Goal: Task Accomplishment & Management: Use online tool/utility

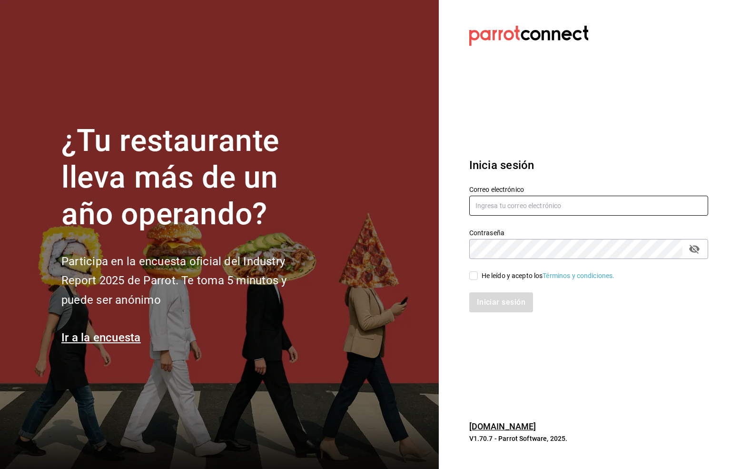
click at [526, 203] on input "text" at bounding box center [588, 206] width 239 height 20
type input "[EMAIL_ADDRESS][DOMAIN_NAME]"
click at [698, 246] on icon "passwordField" at bounding box center [694, 248] width 11 height 11
click at [471, 275] on input "He leído y acepto los Términos y condiciones." at bounding box center [473, 275] width 9 height 9
checkbox input "true"
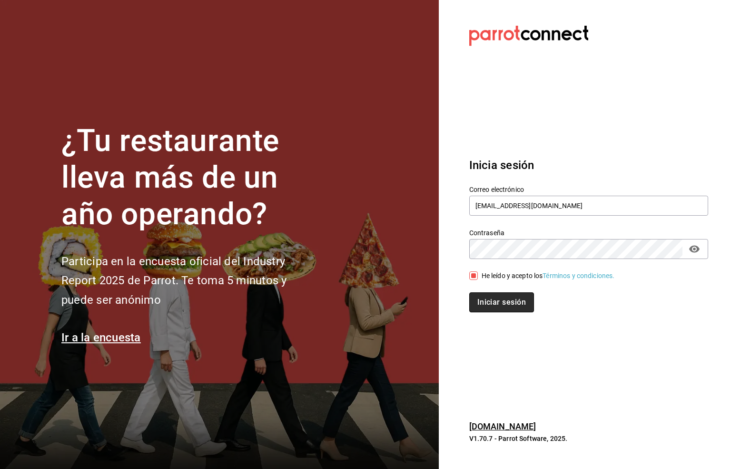
click at [496, 300] on button "Iniciar sesión" at bounding box center [501, 302] width 65 height 20
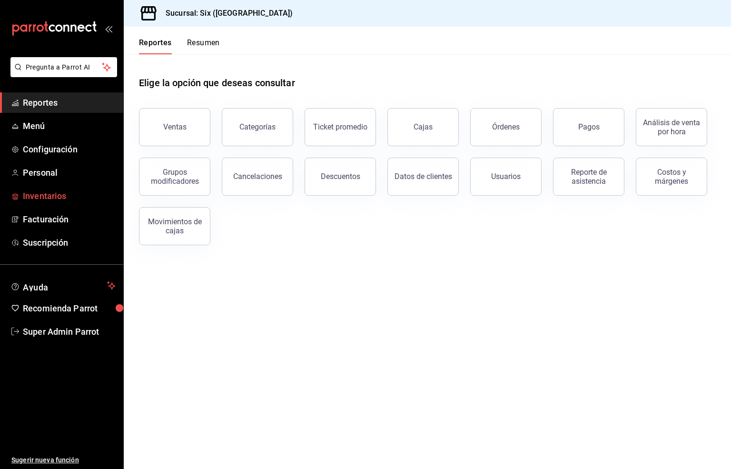
click at [42, 193] on span "Inventarios" at bounding box center [69, 195] width 93 height 13
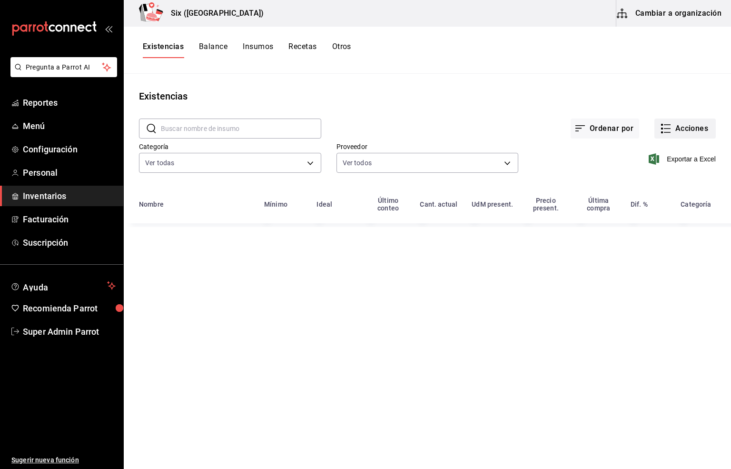
click at [677, 131] on button "Acciones" at bounding box center [685, 129] width 61 height 20
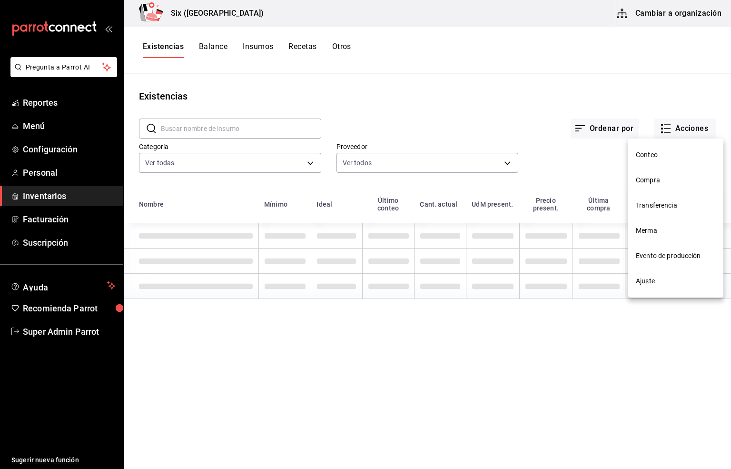
click at [660, 175] on span "Compra" at bounding box center [676, 180] width 80 height 10
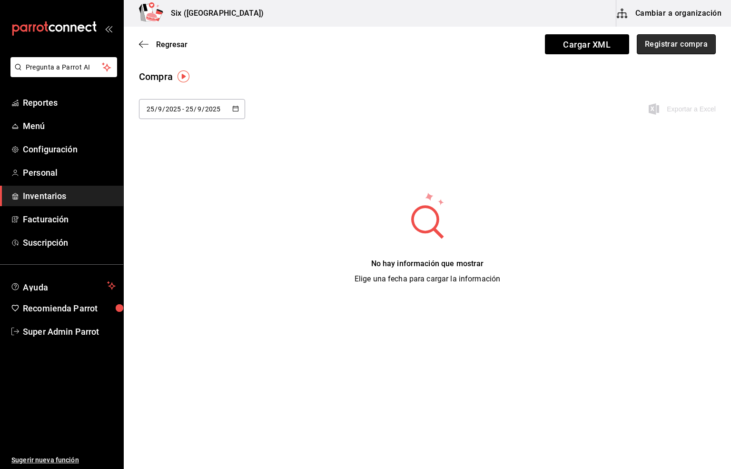
click at [670, 48] on button "Registrar compra" at bounding box center [676, 44] width 79 height 20
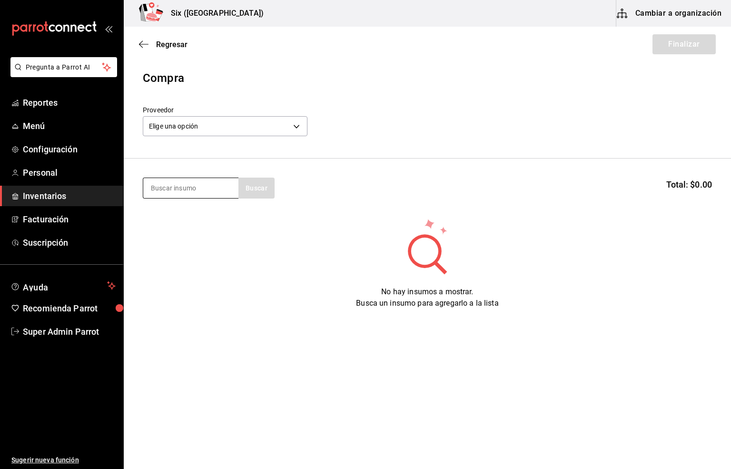
click at [161, 190] on input at bounding box center [190, 188] width 95 height 20
type input "refres"
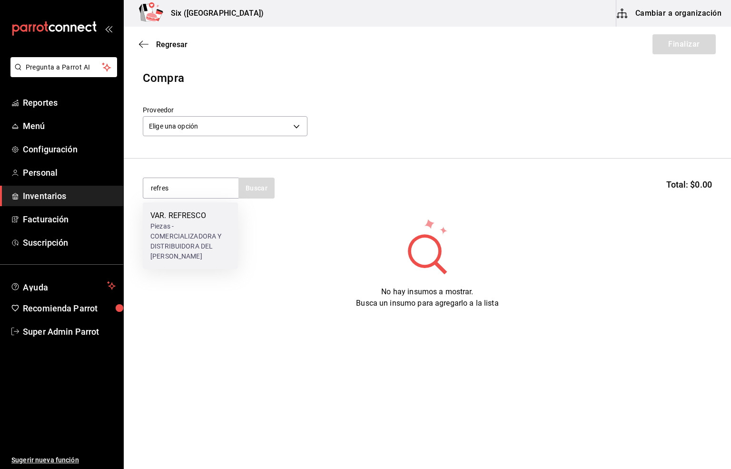
click at [180, 223] on div "Piezas - COMERCIALIZADORA Y DISTRIBUIDORA DEL NAYAR" at bounding box center [190, 241] width 80 height 40
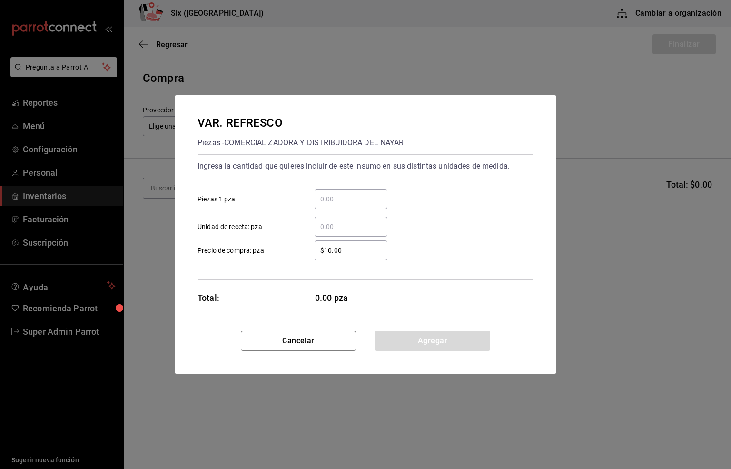
click at [329, 223] on input "​ Unidad de receta: pza" at bounding box center [351, 226] width 73 height 11
type input "240"
click at [343, 246] on input "$10.00" at bounding box center [351, 250] width 73 height 11
type input "$12.75"
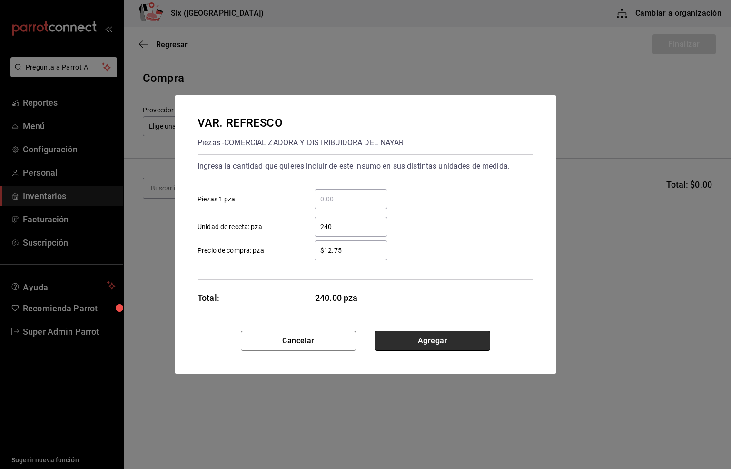
click at [409, 341] on button "Agregar" at bounding box center [432, 341] width 115 height 20
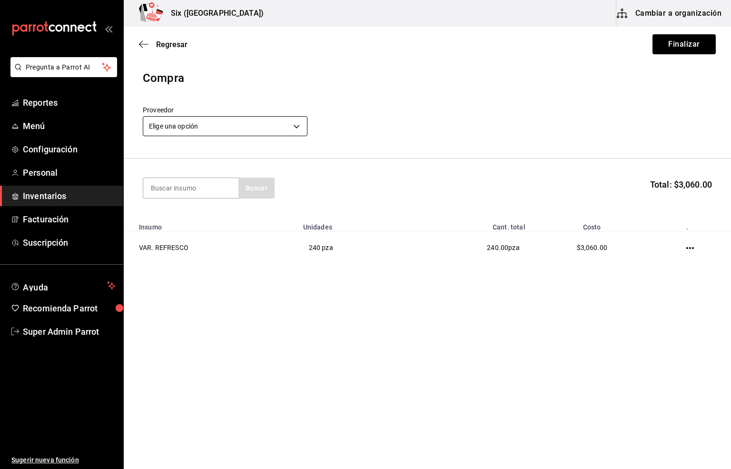
click at [187, 127] on body "Pregunta a Parrot AI Reportes Menú Configuración Personal Inventarios Facturaci…" at bounding box center [365, 207] width 731 height 415
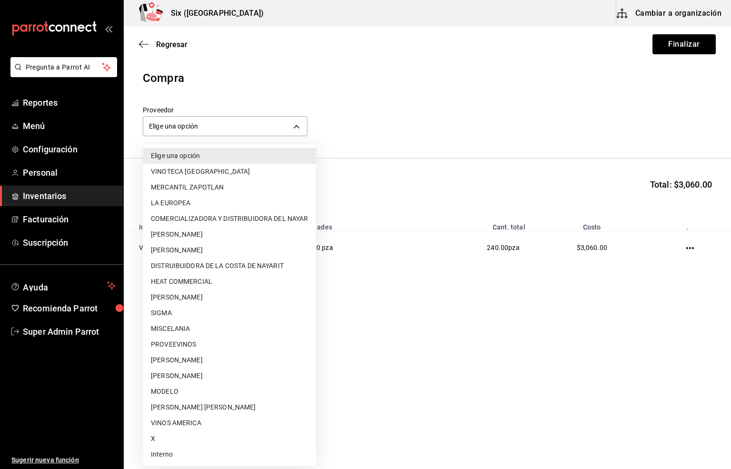
click at [238, 216] on li "COMERCIALIZADORA Y DISTRIBUIDORA DEL NAYAR" at bounding box center [229, 219] width 173 height 16
type input "24325d71-e2b2-49b8-a97c-383c3154fff7"
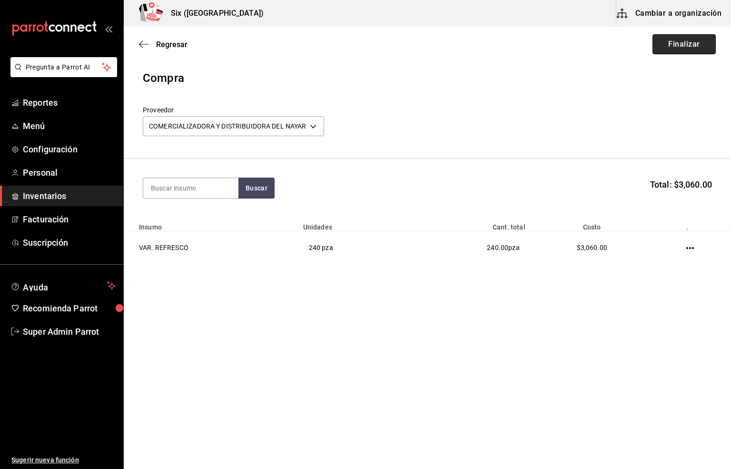
click at [676, 46] on button "Finalizar" at bounding box center [684, 44] width 63 height 20
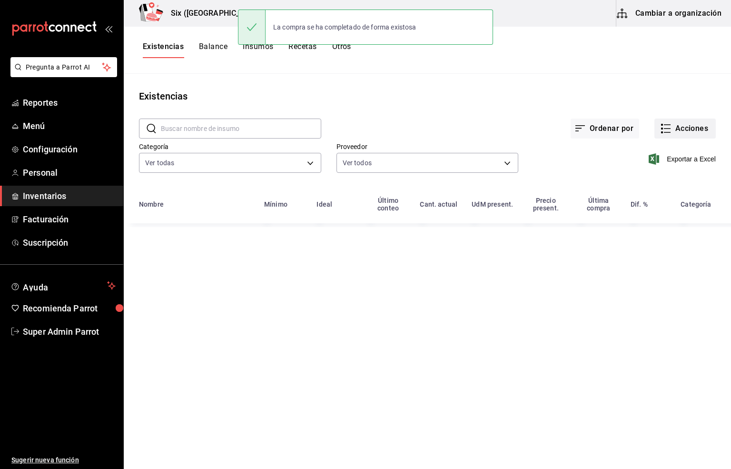
click at [677, 131] on button "Acciones" at bounding box center [685, 129] width 61 height 20
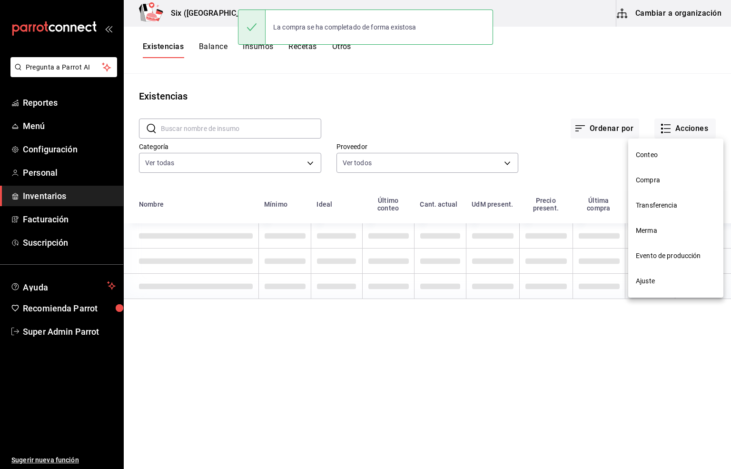
click at [649, 180] on span "Compra" at bounding box center [676, 180] width 80 height 10
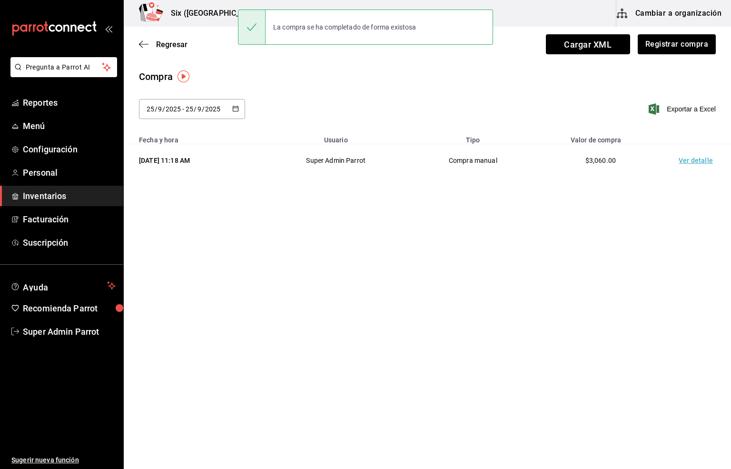
click at [695, 164] on td "Ver detalle" at bounding box center [698, 160] width 67 height 33
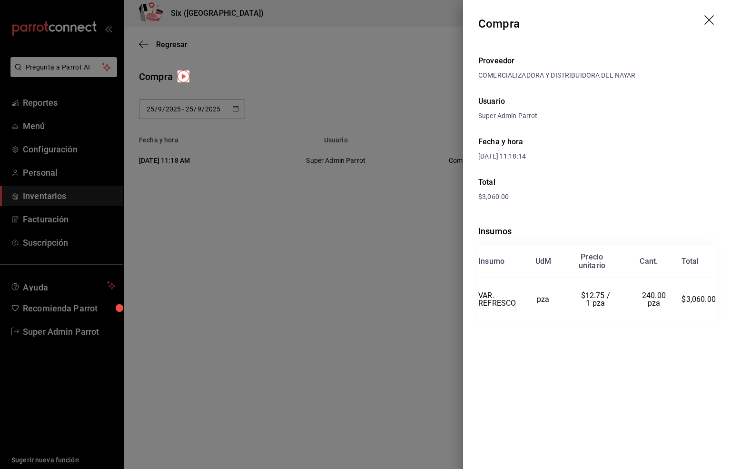
click at [709, 16] on icon "drag" at bounding box center [710, 20] width 11 height 11
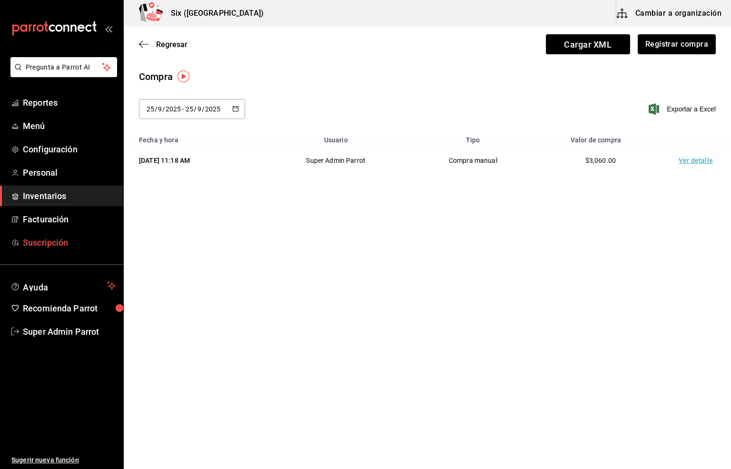
drag, startPoint x: 180, startPoint y: 226, endPoint x: 95, endPoint y: 245, distance: 87.3
click at [173, 229] on main "Regresar Cargar XML Registrar compra Compra 2025-09-25 25 / 9 / 2025 - 2025-09-…" at bounding box center [427, 221] width 607 height 388
click at [47, 199] on span "Inventarios" at bounding box center [69, 195] width 93 height 13
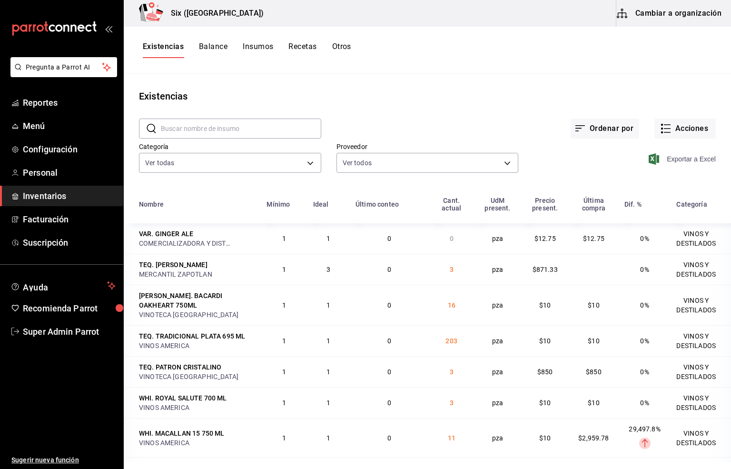
click at [674, 163] on span "Exportar a Excel" at bounding box center [683, 158] width 65 height 11
click at [279, 76] on main "Existencias ​ ​ Ordenar por Acciones Categoría Ver todas 6726fa7c-ebd1-468a-be4…" at bounding box center [427, 268] width 607 height 388
click at [65, 331] on span "Super Admin Parrot" at bounding box center [69, 331] width 93 height 13
